Goal: Information Seeking & Learning: Learn about a topic

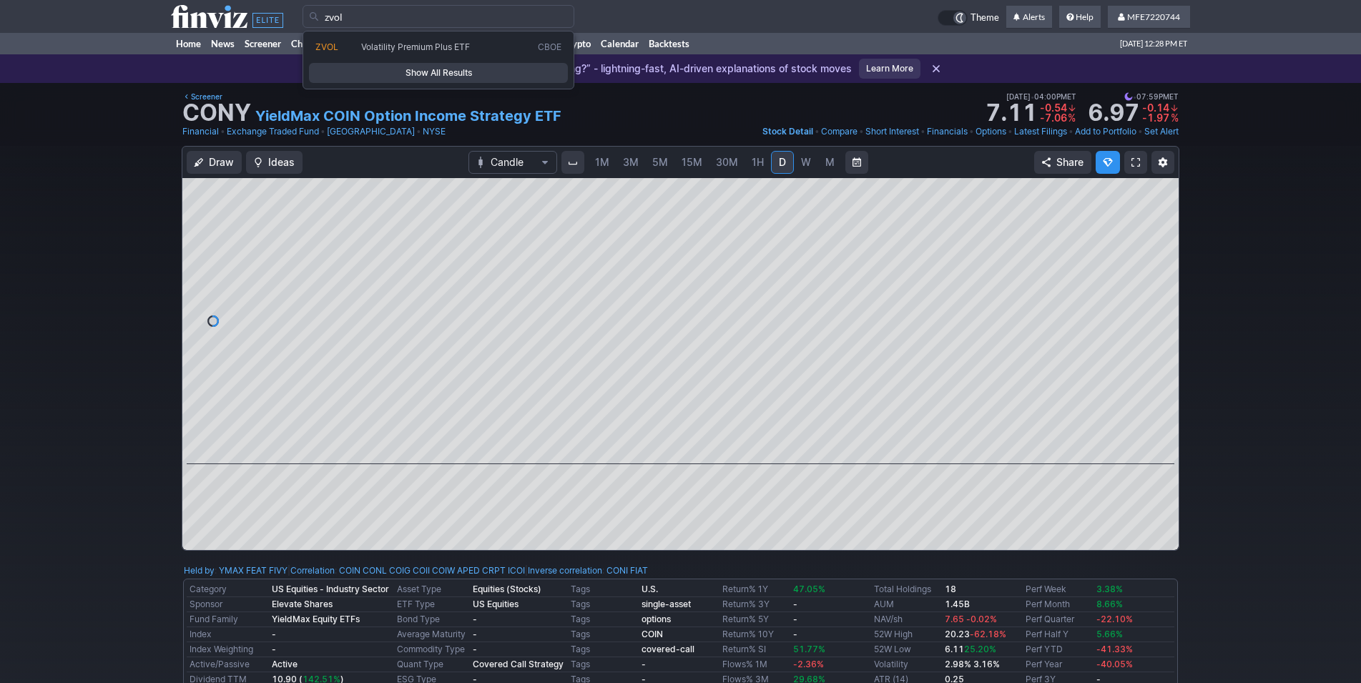
type input "zvol"
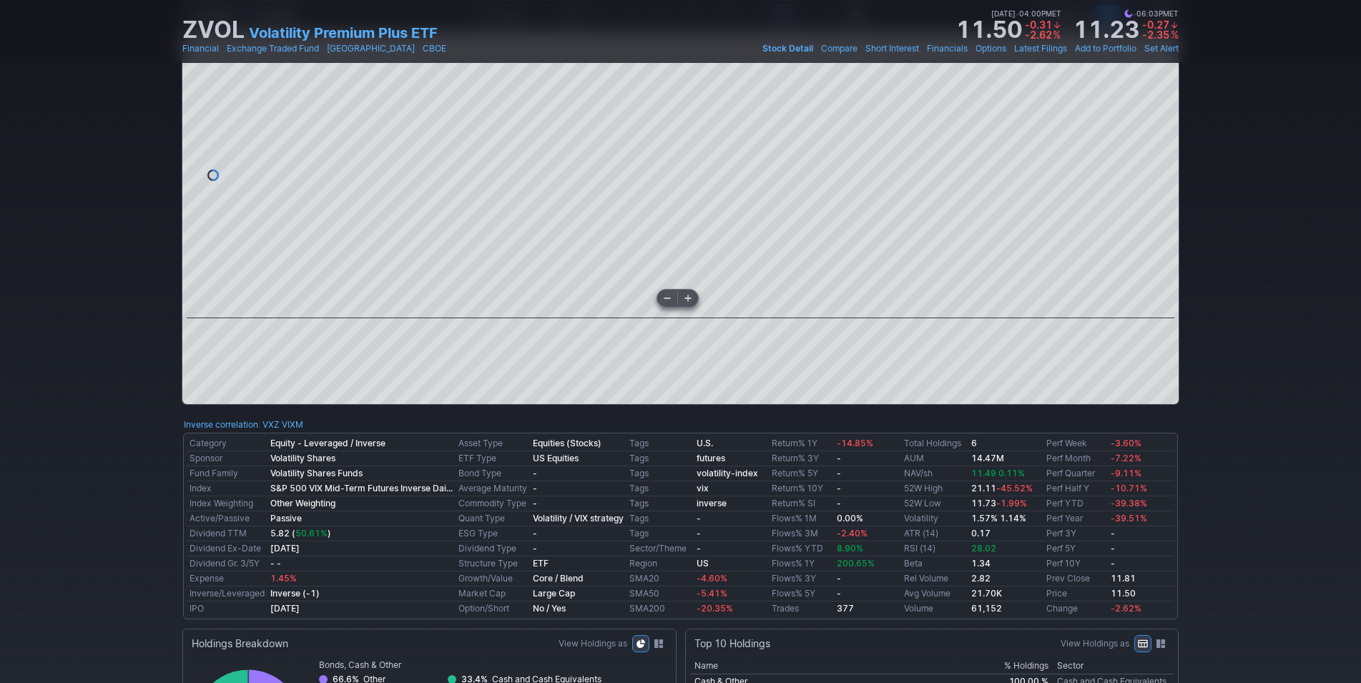
click at [561, 288] on body "Theme Alerts" at bounding box center [680, 540] width 1361 height 1372
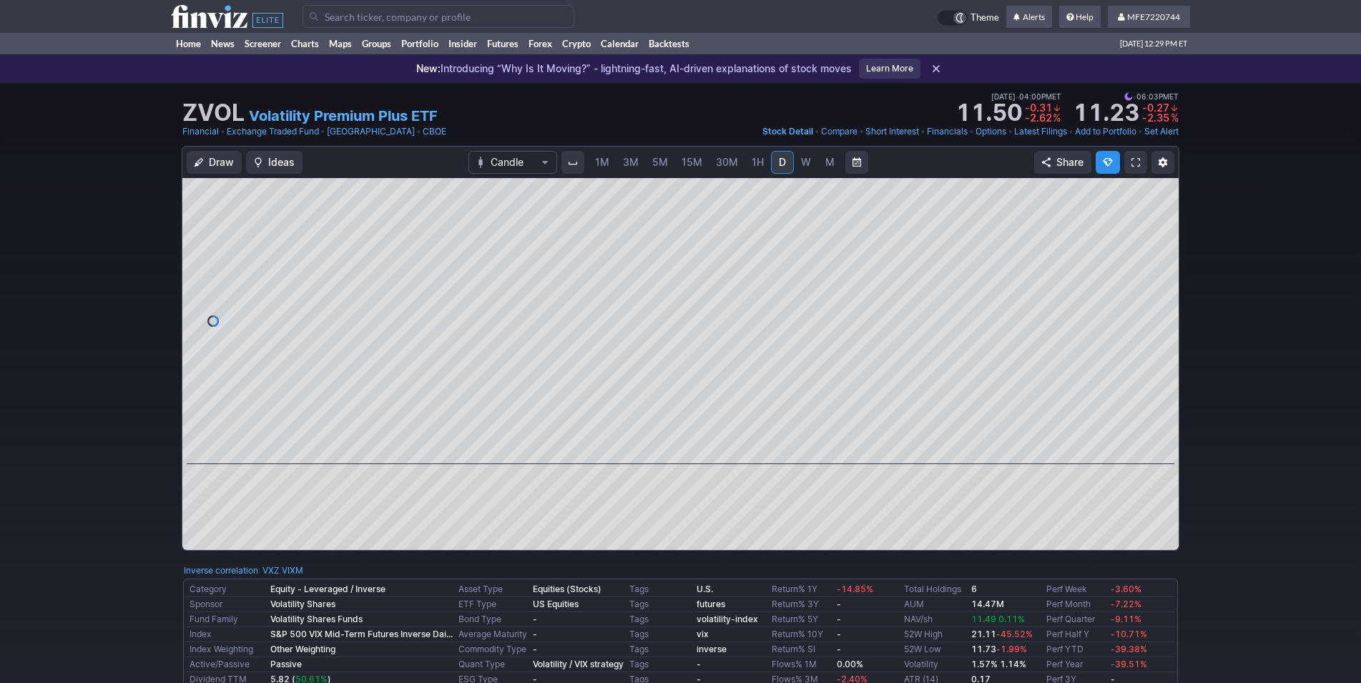
click at [361, 117] on link "Volatility Premium Plus ETF" at bounding box center [343, 116] width 189 height 20
click at [1117, 134] on link "Add to Portfolio" at bounding box center [1106, 131] width 62 height 14
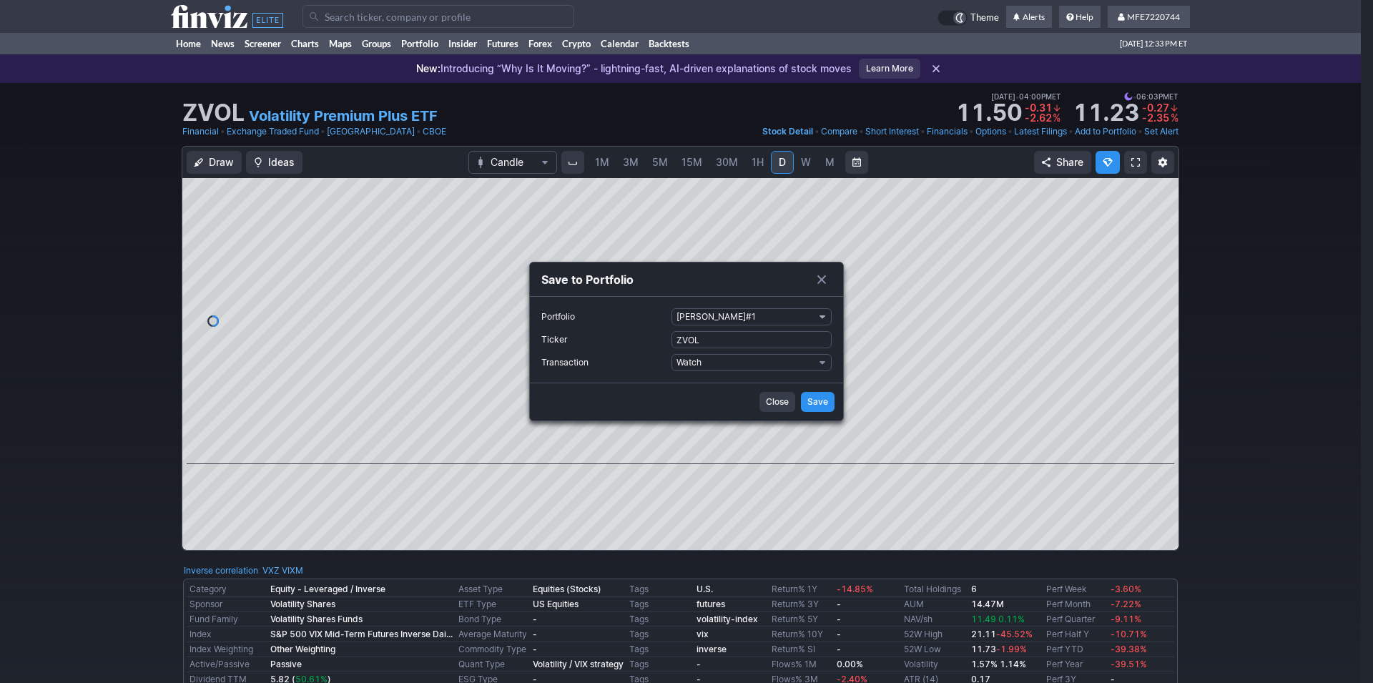
click at [742, 314] on span "manuel#1" at bounding box center [745, 317] width 137 height 14
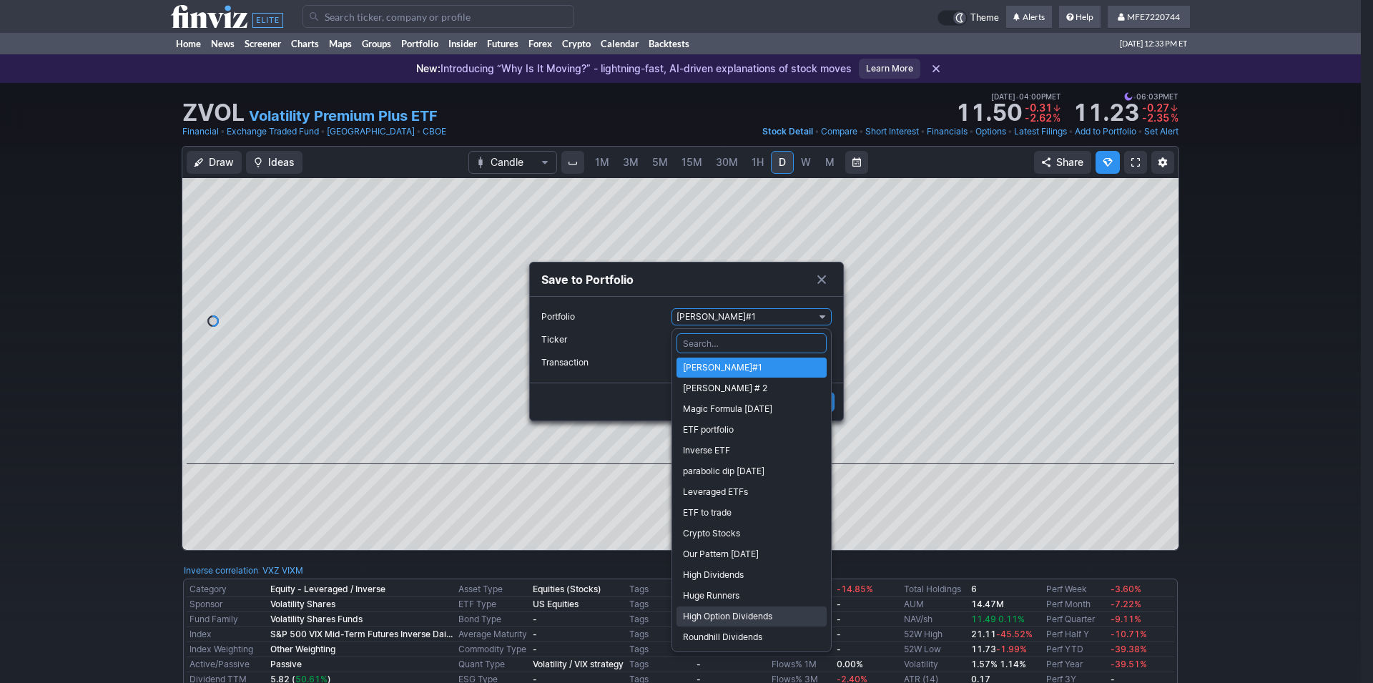
click at [722, 613] on span "High Option Dividends" at bounding box center [751, 616] width 137 height 14
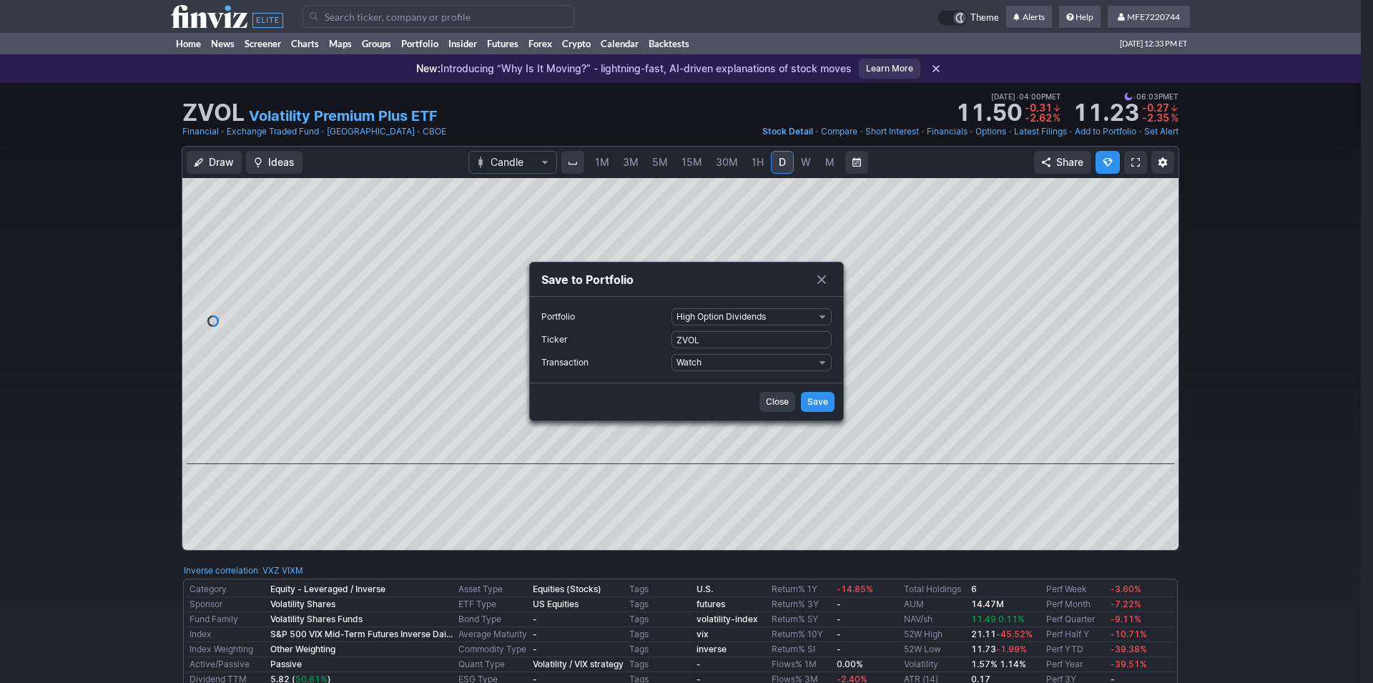
click at [824, 408] on span "Save" at bounding box center [818, 402] width 21 height 14
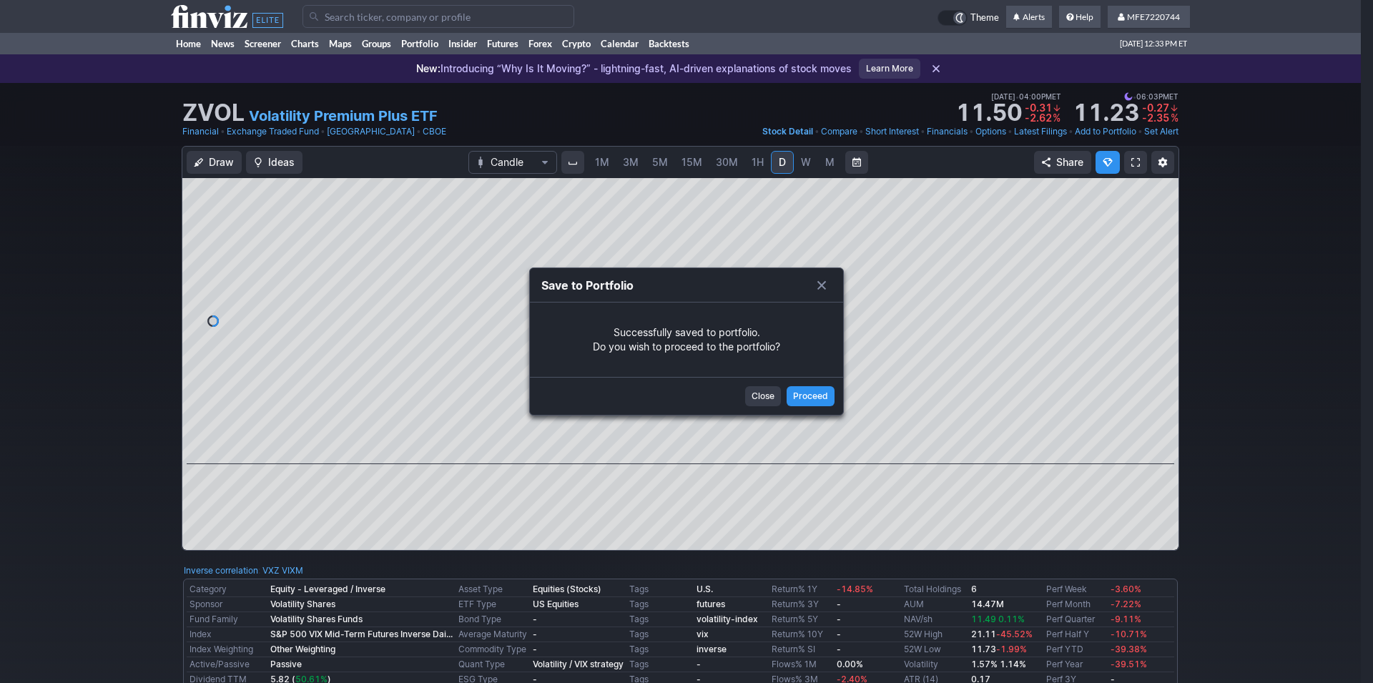
click at [766, 398] on span "Close" at bounding box center [763, 396] width 23 height 14
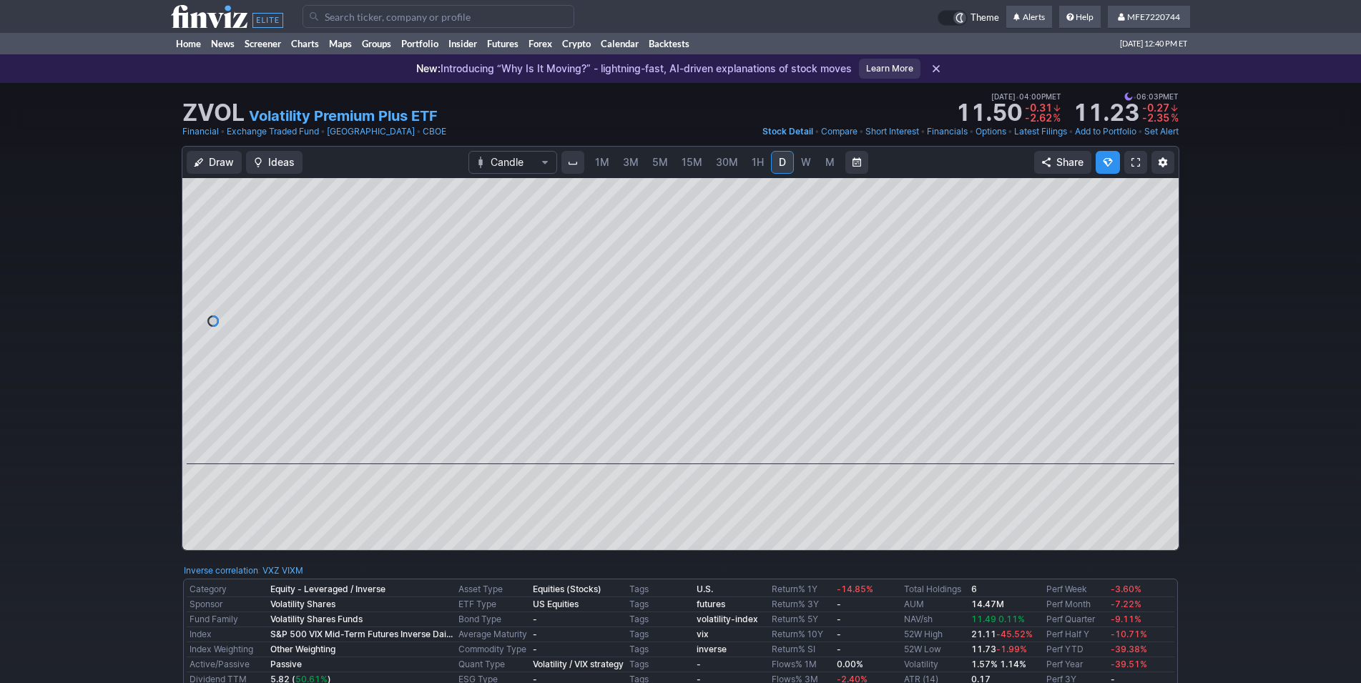
click at [810, 167] on link "W" at bounding box center [806, 162] width 23 height 23
click at [833, 162] on span "M" at bounding box center [830, 162] width 10 height 14
click at [808, 160] on span "W" at bounding box center [806, 162] width 10 height 12
click at [783, 170] on link "D" at bounding box center [782, 162] width 23 height 23
click at [1152, 416] on div at bounding box center [1164, 317] width 30 height 250
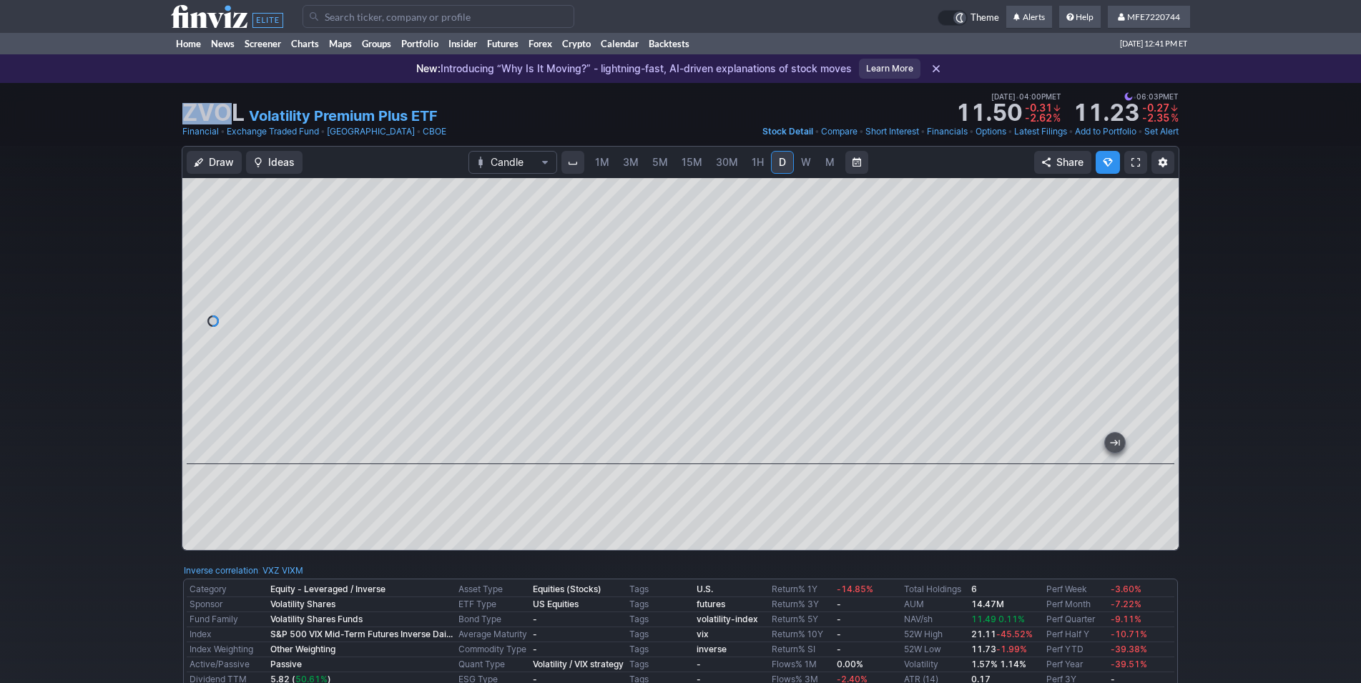
drag, startPoint x: 174, startPoint y: 92, endPoint x: 232, endPoint y: 97, distance: 58.9
click at [232, 97] on div "ZVOL Volatility Premium Plus ETF Last Close Oct 10 • 04:00PM ET 11.50 Dollar ch…" at bounding box center [680, 114] width 1361 height 63
drag, startPoint x: 241, startPoint y: 105, endPoint x: 187, endPoint y: 118, distance: 55.2
click at [187, 118] on h1 "ZVOL" at bounding box center [213, 113] width 62 height 23
copy h1 "ZVOL"
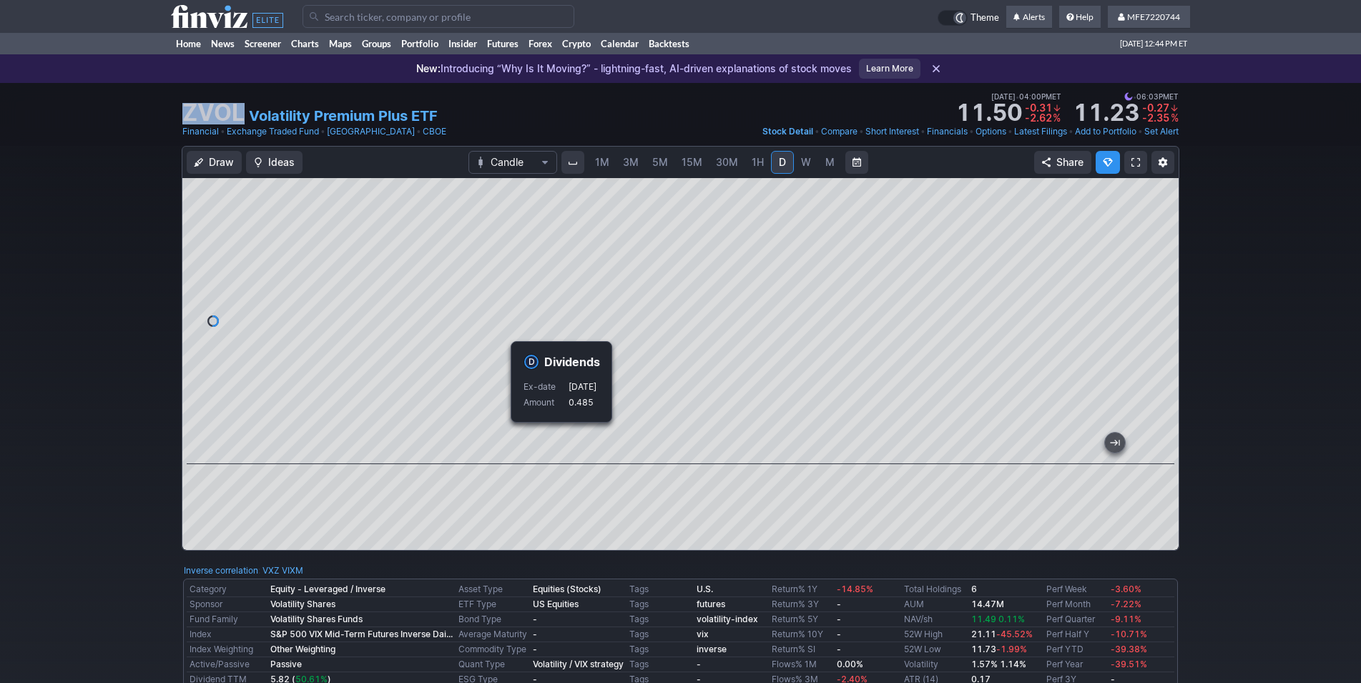
click at [797, 160] on link "W" at bounding box center [806, 162] width 23 height 23
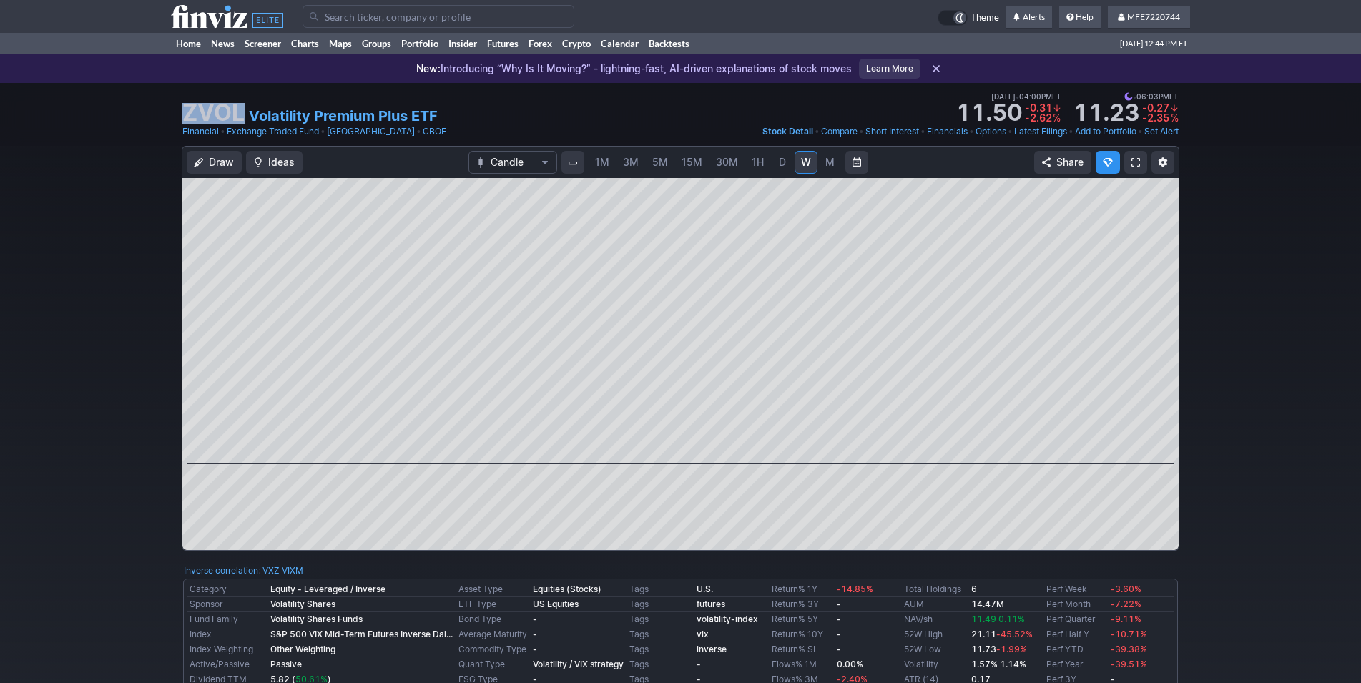
click at [780, 157] on span "D" at bounding box center [782, 162] width 7 height 12
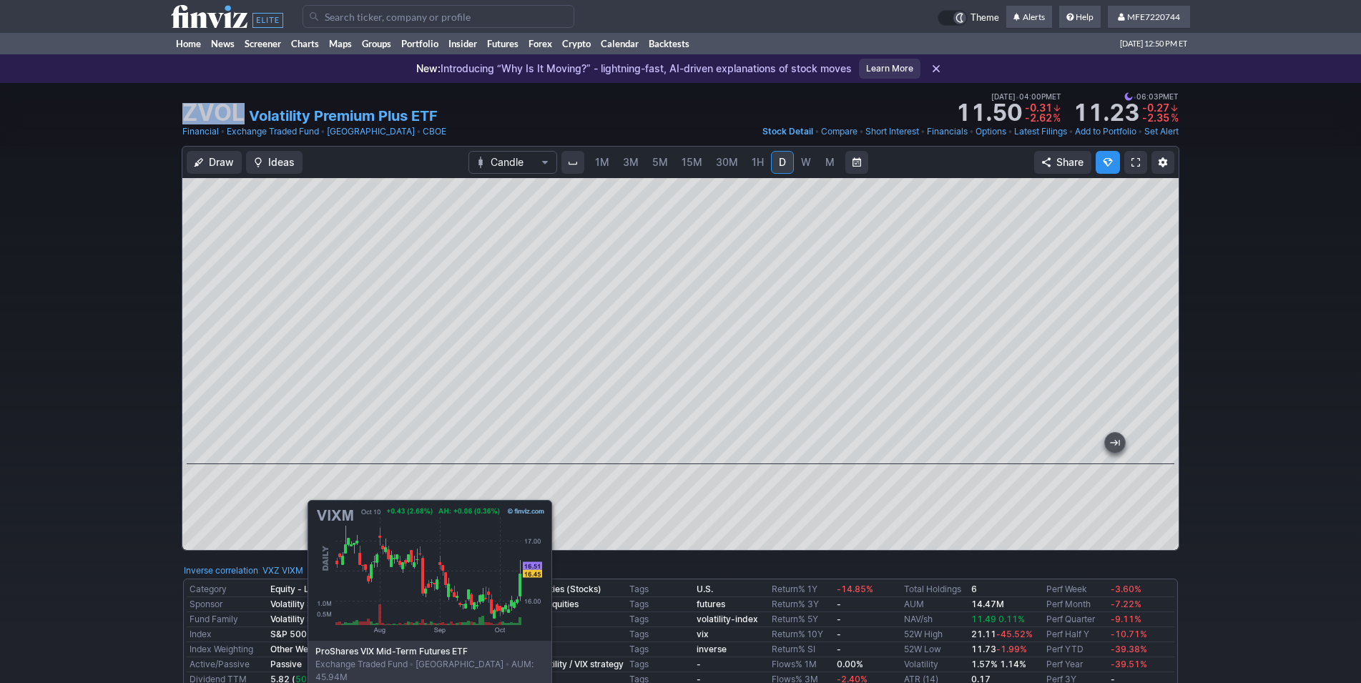
click at [300, 569] on link "VIXM" at bounding box center [292, 571] width 21 height 14
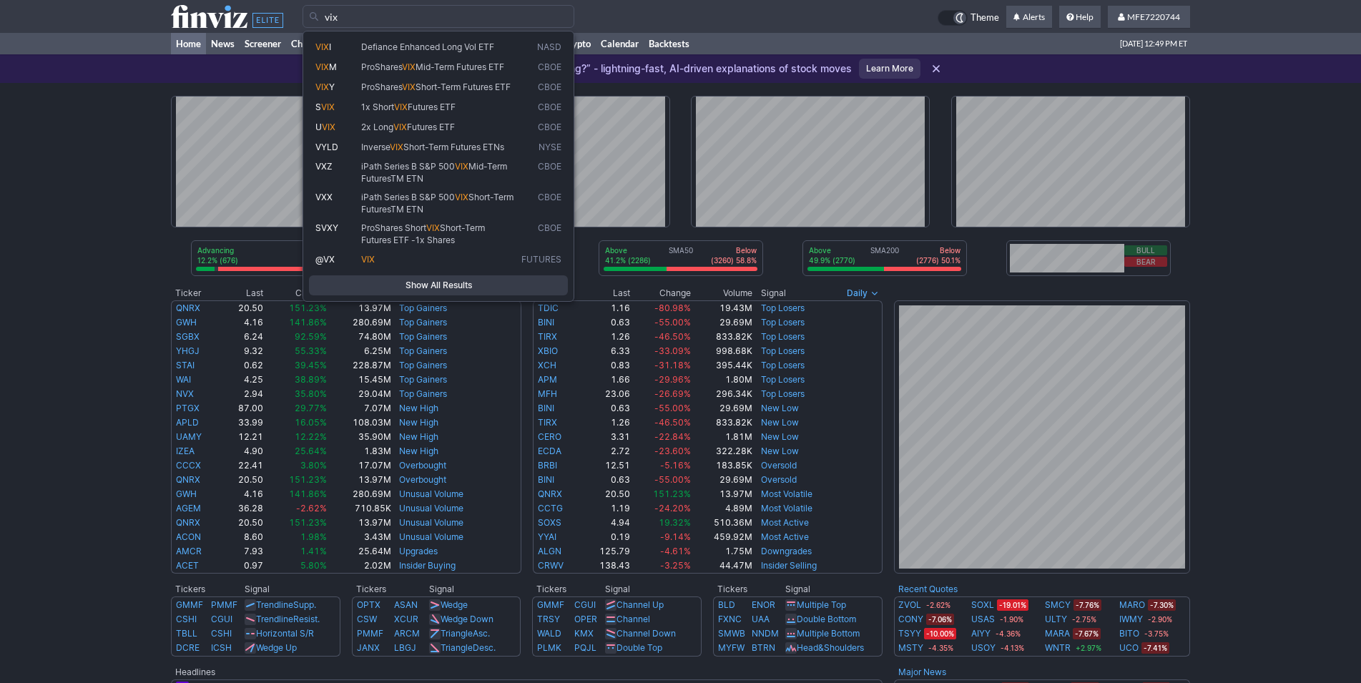
type input "vix"
click at [1281, 176] on div "Advancing 12.2% (676) Declining (4763) 85.7% New High 37.7% (159) New Low (263)…" at bounding box center [680, 565] width 1361 height 964
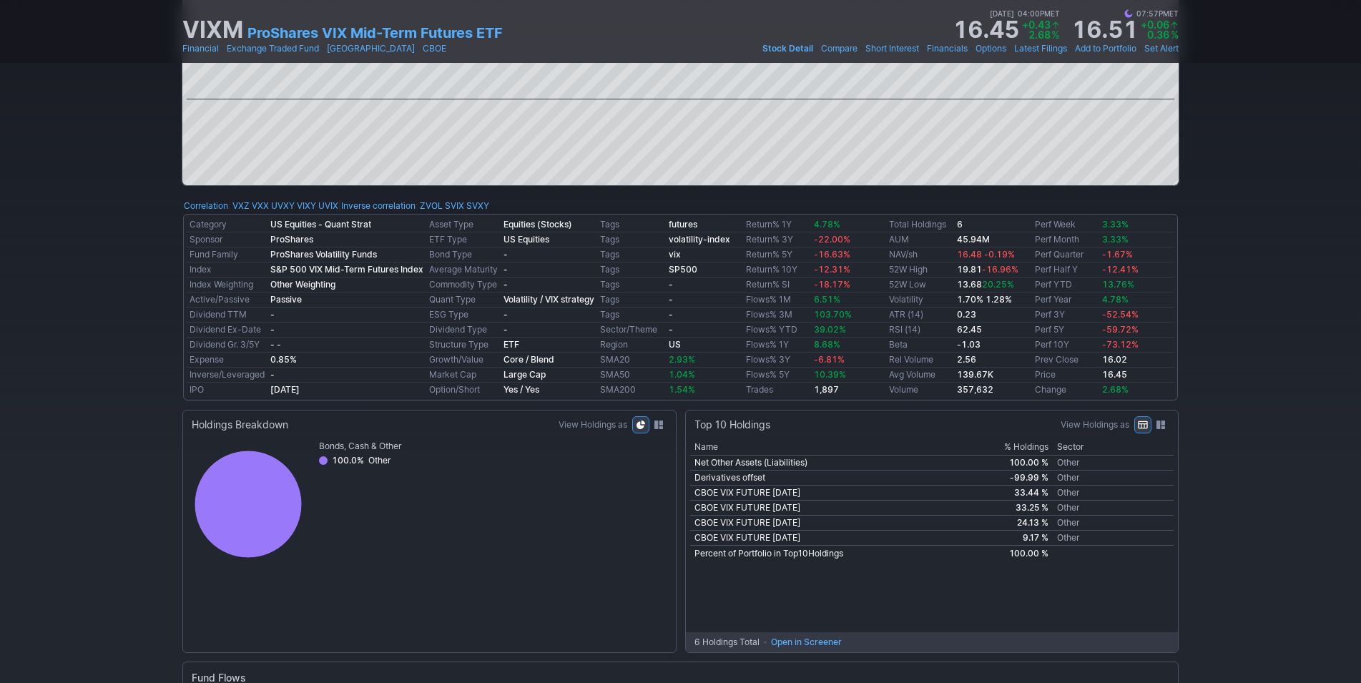
scroll to position [73, 0]
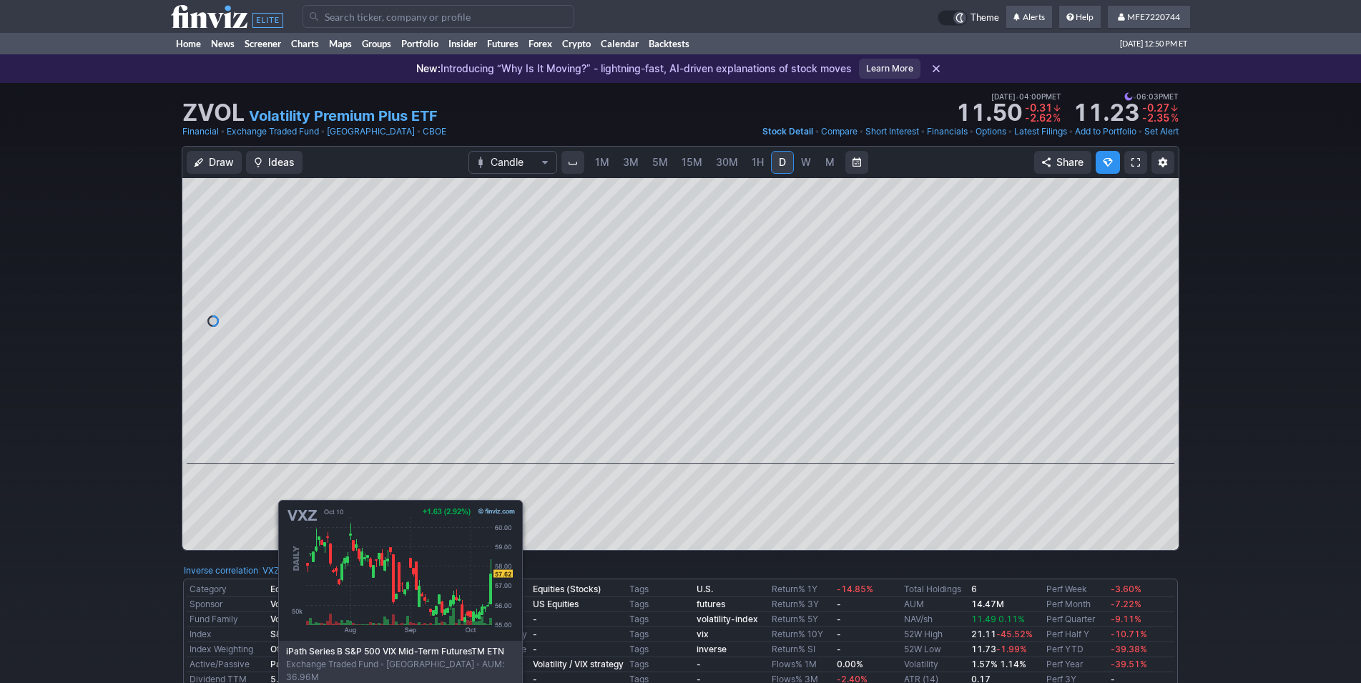
drag, startPoint x: 271, startPoint y: 569, endPoint x: 282, endPoint y: 546, distance: 25.3
click at [271, 570] on link "VXZ" at bounding box center [271, 571] width 17 height 14
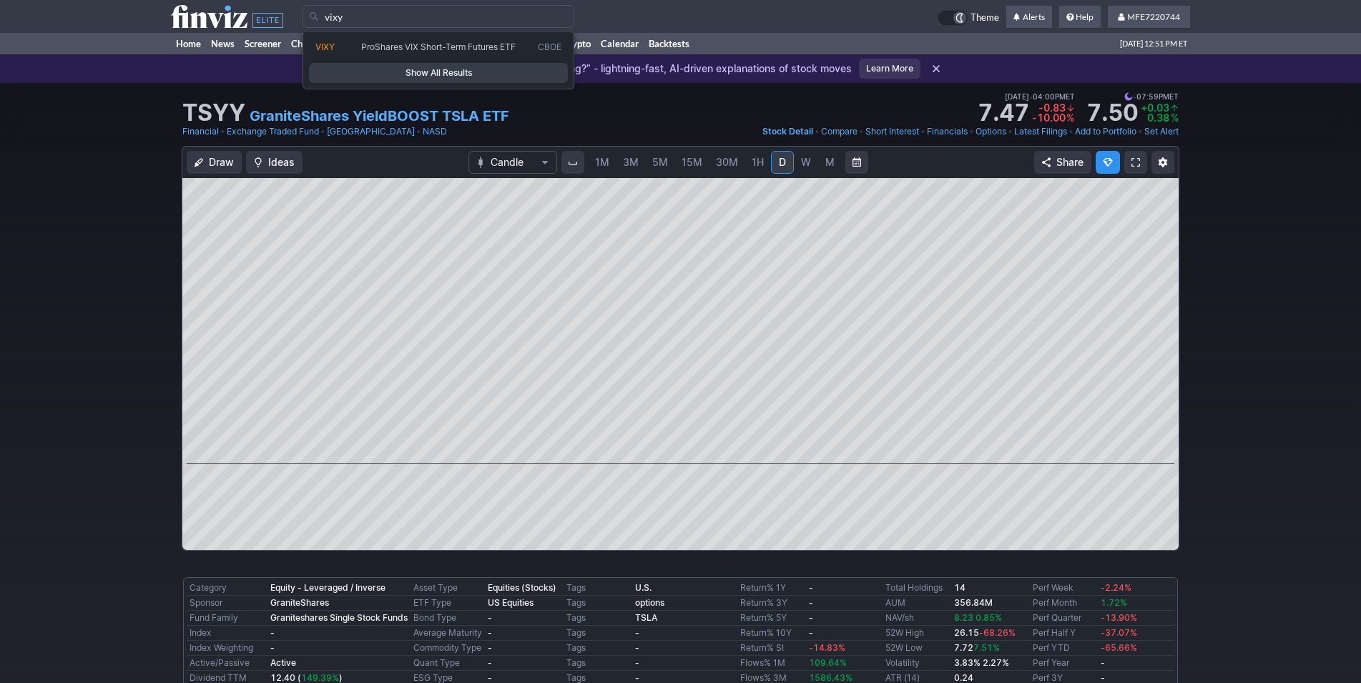
type input "vixy"
click at [396, 79] on span "Show All Results" at bounding box center [438, 73] width 246 height 14
